Goal: Task Accomplishment & Management: Manage account settings

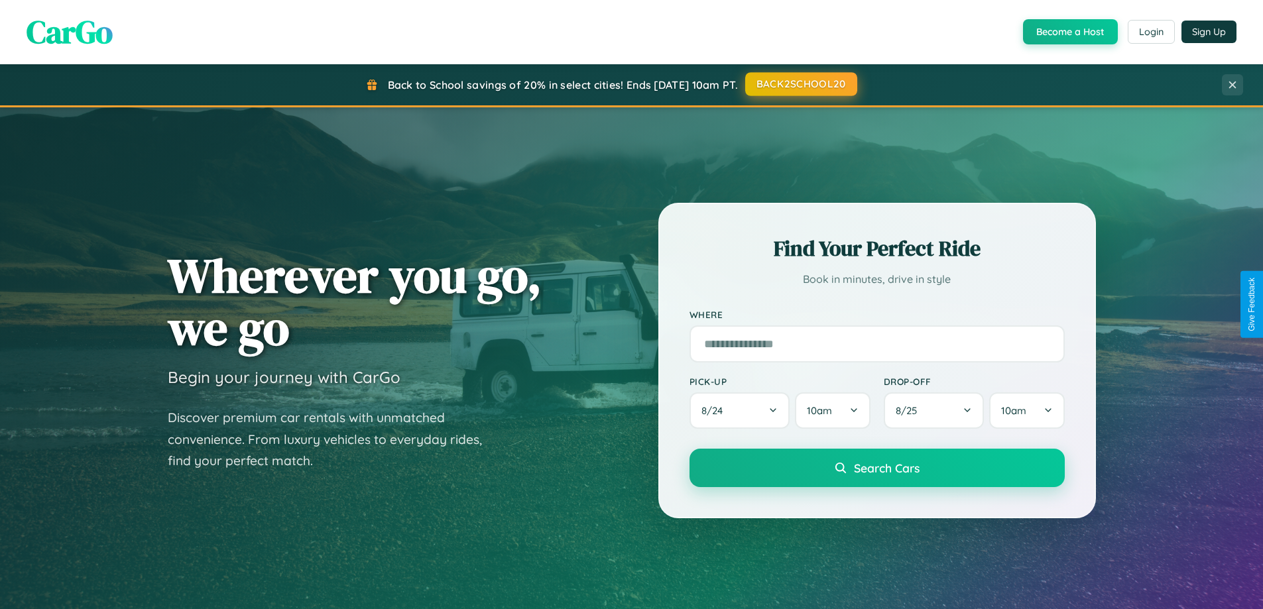
click at [800, 84] on button "BACK2SCHOOL20" at bounding box center [801, 84] width 112 height 24
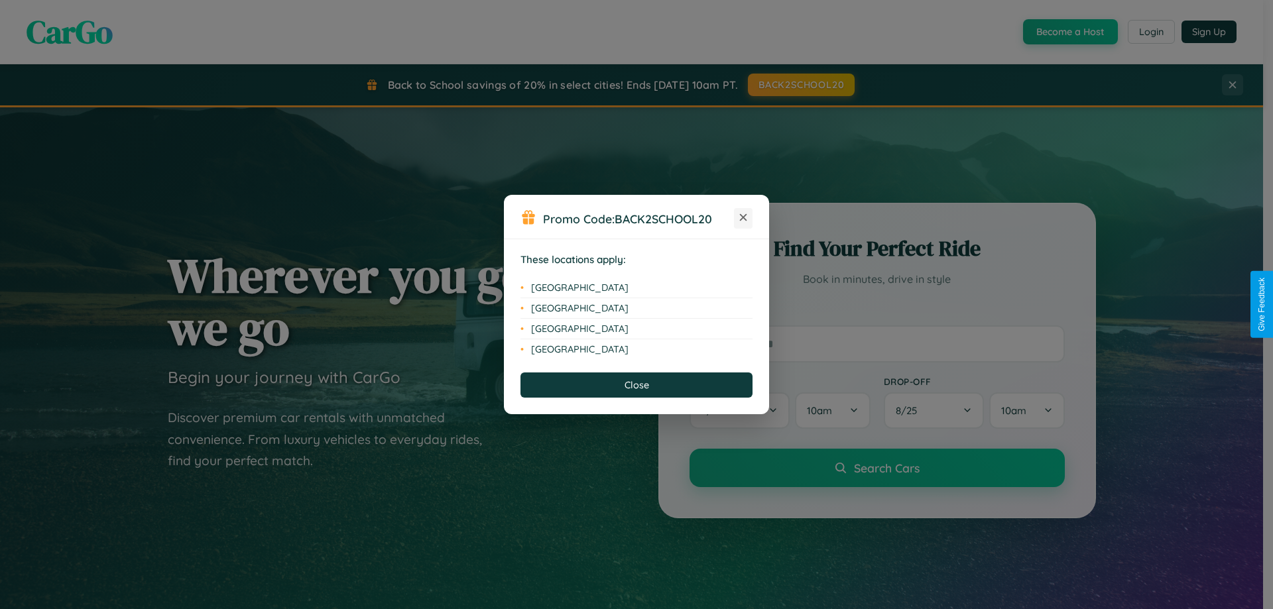
click at [743, 218] on icon at bounding box center [743, 217] width 7 height 7
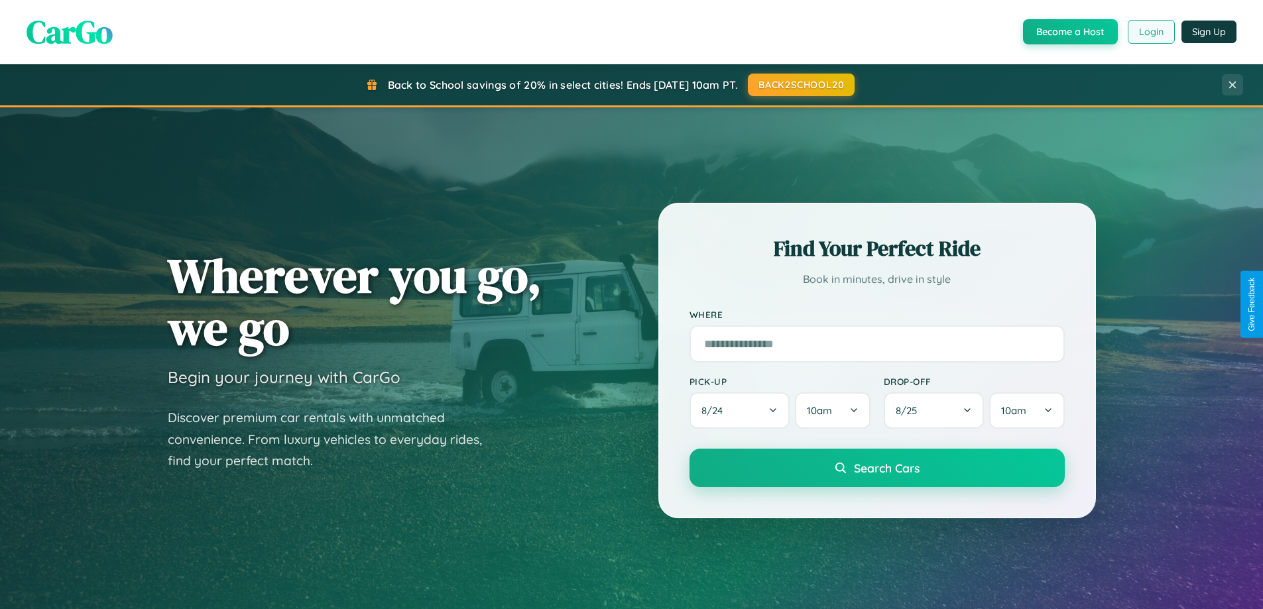
click at [1150, 32] on button "Login" at bounding box center [1151, 32] width 47 height 24
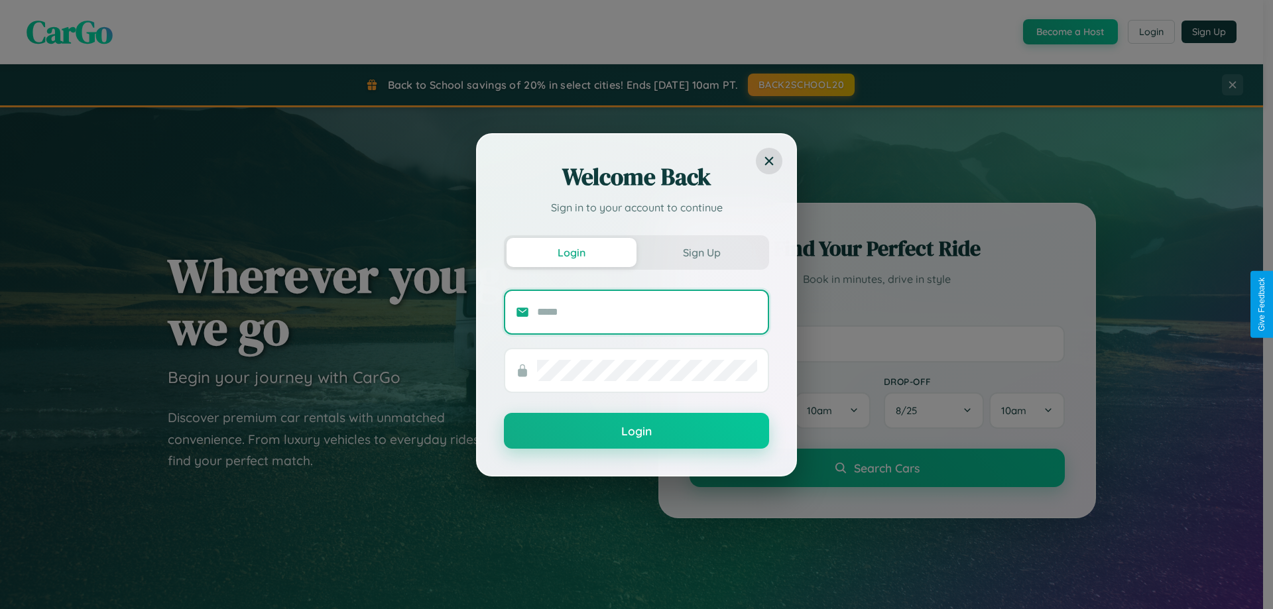
click at [647, 312] on input "text" at bounding box center [647, 312] width 220 height 21
type input "**********"
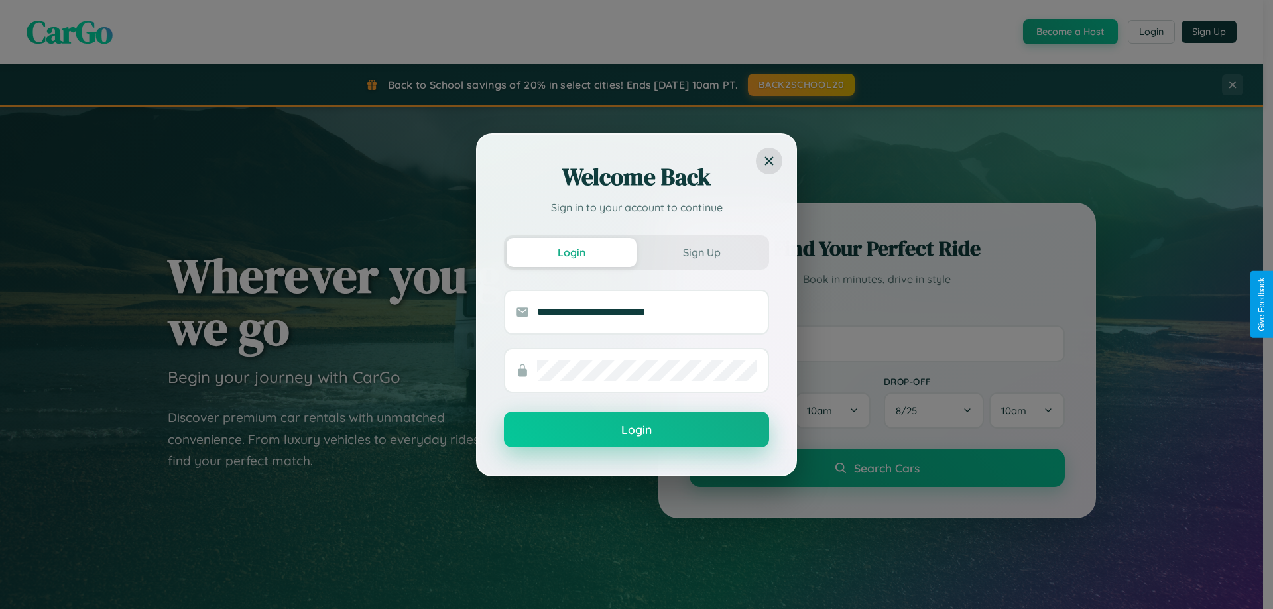
click at [636, 430] on button "Login" at bounding box center [636, 430] width 265 height 36
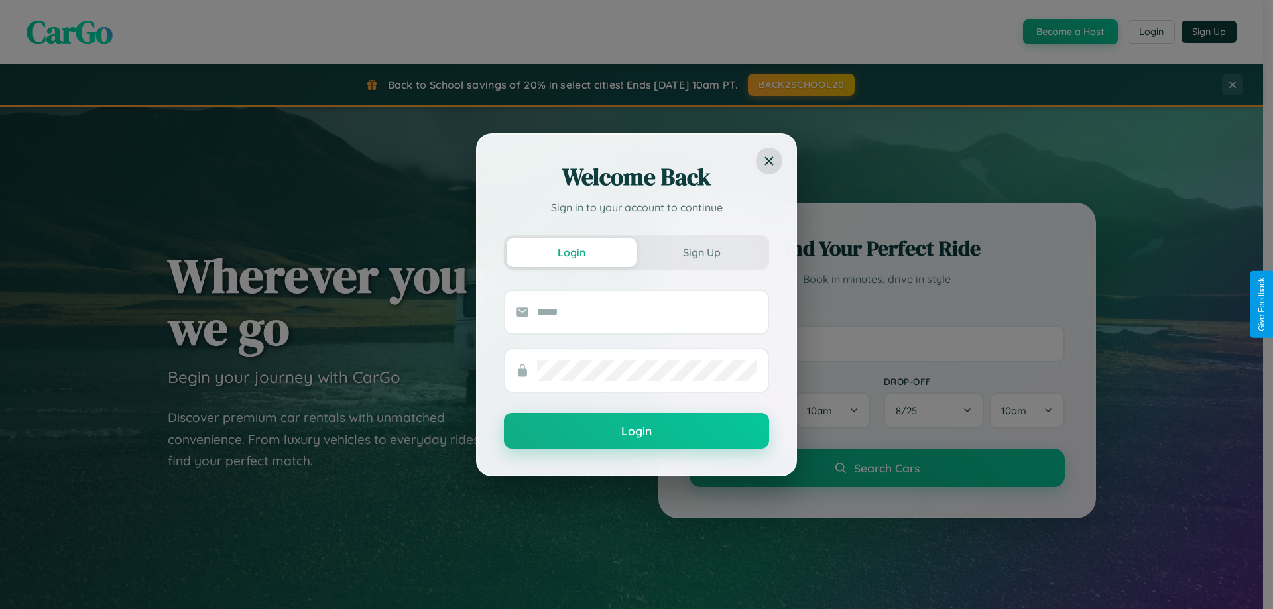
scroll to position [39, 0]
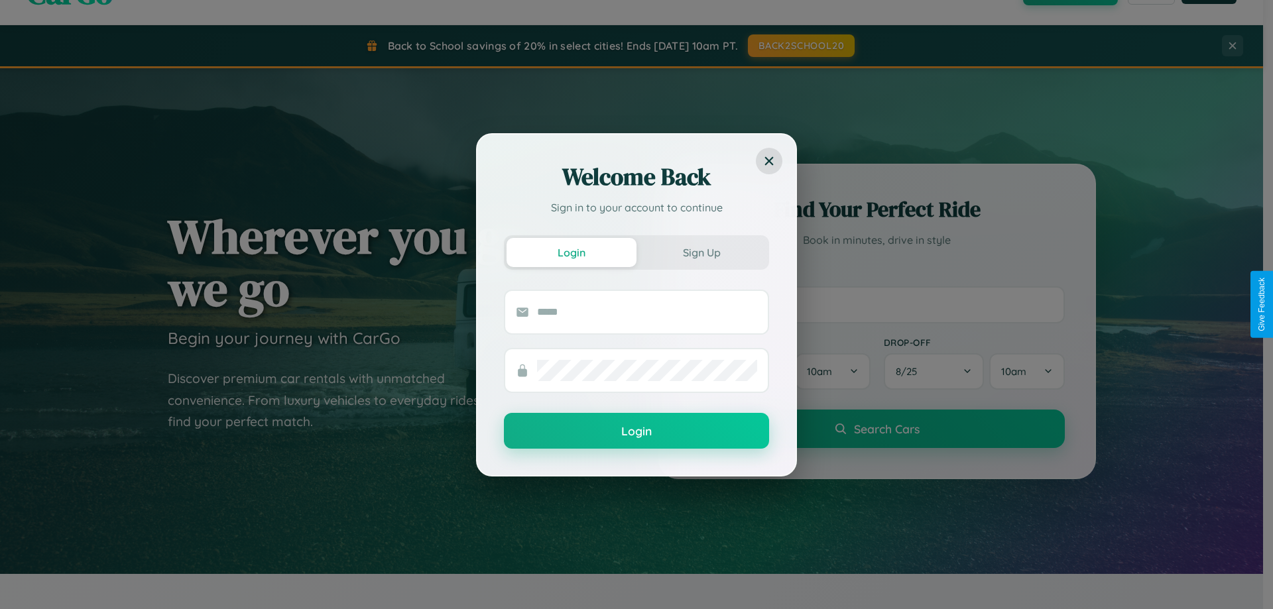
click at [876, 304] on div "Welcome Back Sign in to your account to continue Login Sign Up Login" at bounding box center [636, 304] width 1273 height 609
